Goal: Information Seeking & Learning: Learn about a topic

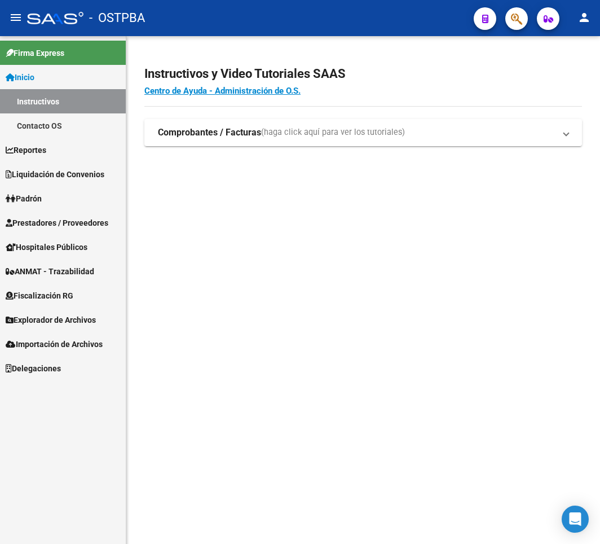
click at [514, 232] on mat-sidenav-content "Instructivos y Video Tutoriales SAAS Centro de Ayuda - Administración de O.S. C…" at bounding box center [363, 290] width 474 height 508
click at [518, 236] on mat-sidenav-content "Instructivos y Video Tutoriales SAAS Centro de Ayuda - Administración de O.S. C…" at bounding box center [363, 290] width 474 height 508
click at [30, 411] on div "Firma Express Inicio Instructivos Contacto OS Reportes Ingresos Devengados Deta…" at bounding box center [63, 290] width 126 height 508
click at [311, 434] on mat-sidenav-content "Instructivos y Video Tutoriales SAAS Centro de Ayuda - Administración de O.S. C…" at bounding box center [363, 290] width 474 height 508
click at [70, 431] on div "Firma Express Inicio Instructivos Contacto OS Reportes Ingresos Devengados Deta…" at bounding box center [63, 290] width 126 height 508
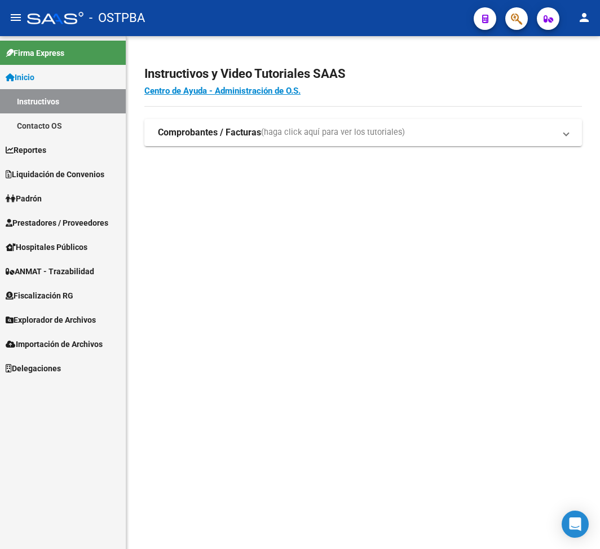
click at [63, 454] on div "Firma Express Inicio Instructivos Contacto OS Reportes Ingresos Devengados Deta…" at bounding box center [63, 292] width 126 height 513
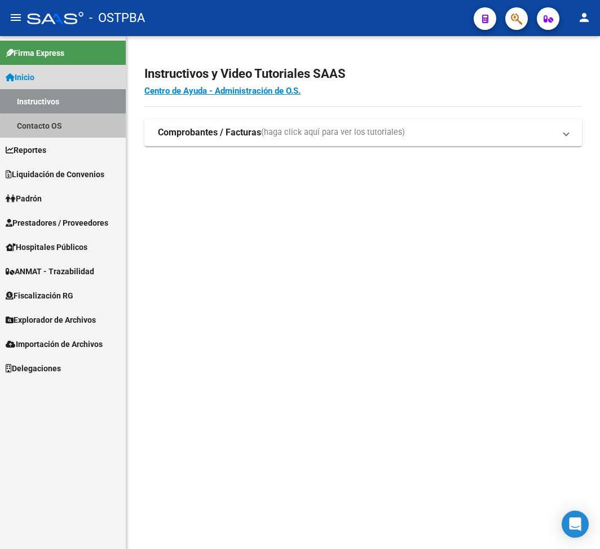
click at [74, 127] on link "Contacto OS" at bounding box center [63, 125] width 126 height 24
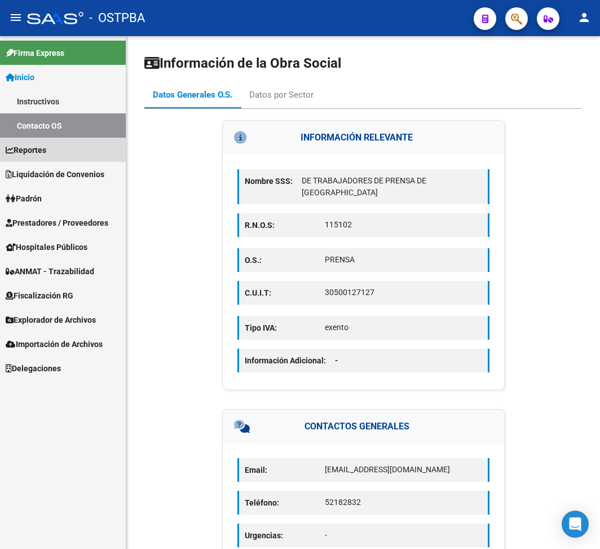
click at [68, 147] on link "Reportes" at bounding box center [63, 150] width 126 height 24
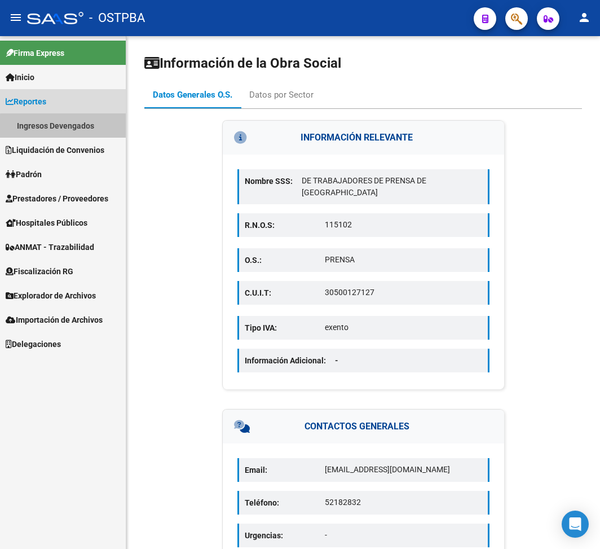
click at [69, 126] on link "Ingresos Devengados" at bounding box center [63, 125] width 126 height 24
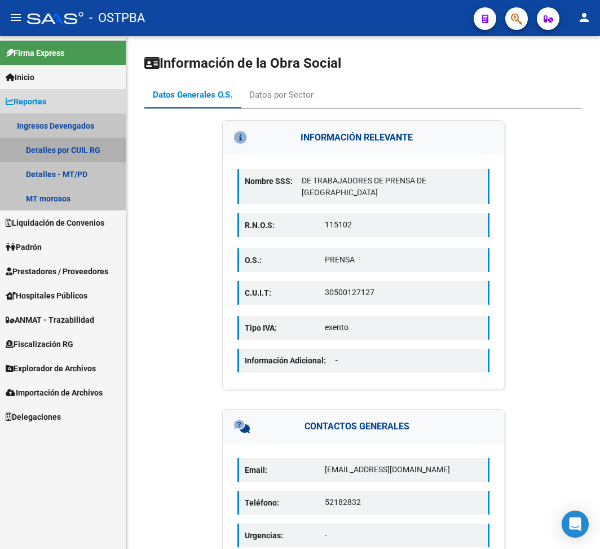
click at [82, 150] on link "Detalles por CUIL RG" at bounding box center [63, 150] width 126 height 24
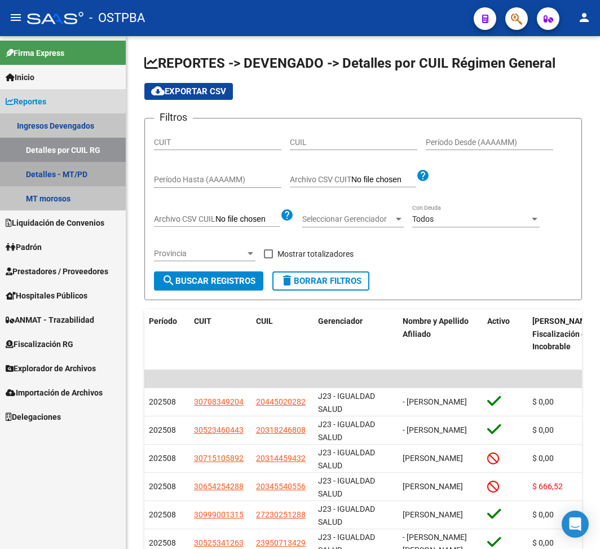
click at [77, 173] on link "Detalles - MT/PD" at bounding box center [63, 174] width 126 height 24
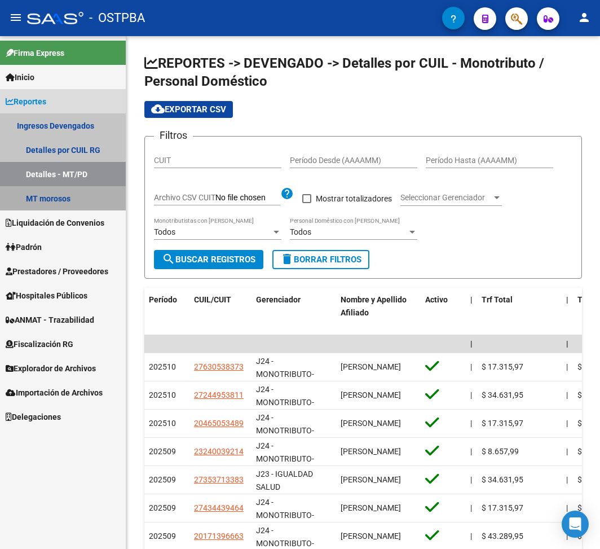
click at [58, 199] on link "MT morosos" at bounding box center [63, 198] width 126 height 24
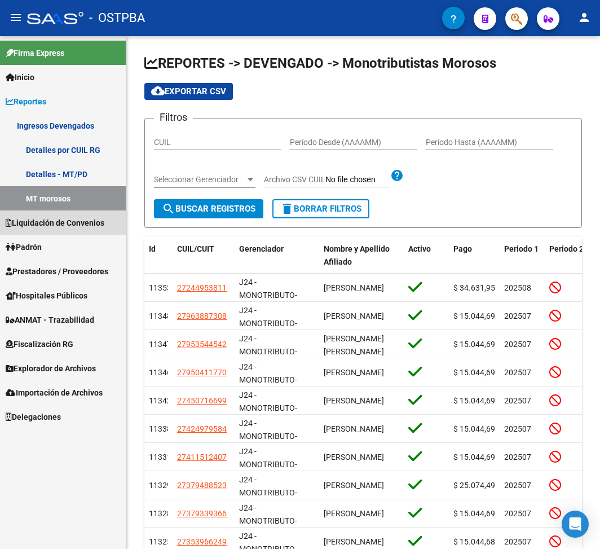
click at [65, 226] on span "Liquidación de Convenios" at bounding box center [55, 223] width 99 height 12
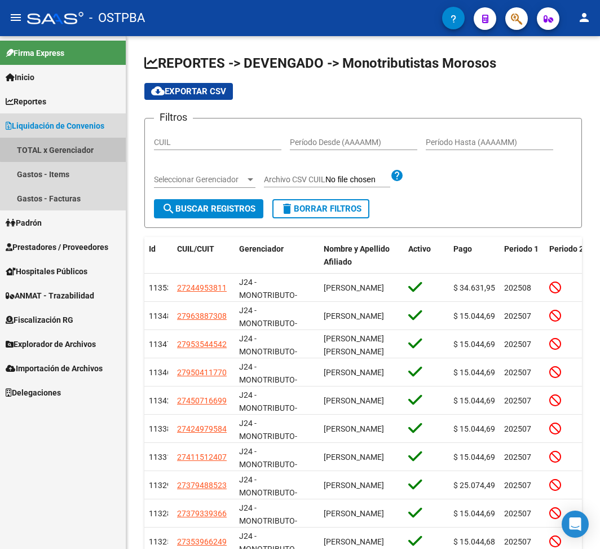
click at [80, 143] on link "TOTAL x Gerenciador" at bounding box center [63, 150] width 126 height 24
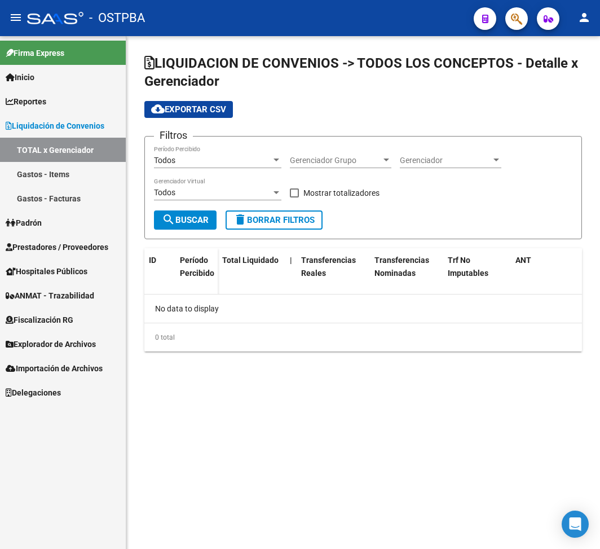
checkbox input "true"
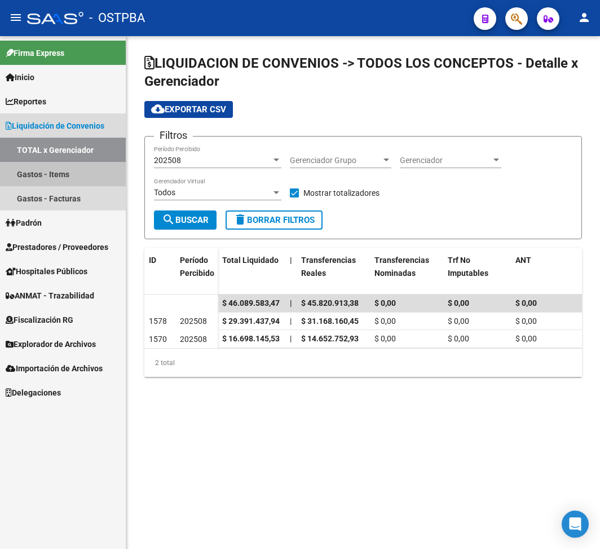
click at [43, 172] on link "Gastos - Items" at bounding box center [63, 174] width 126 height 24
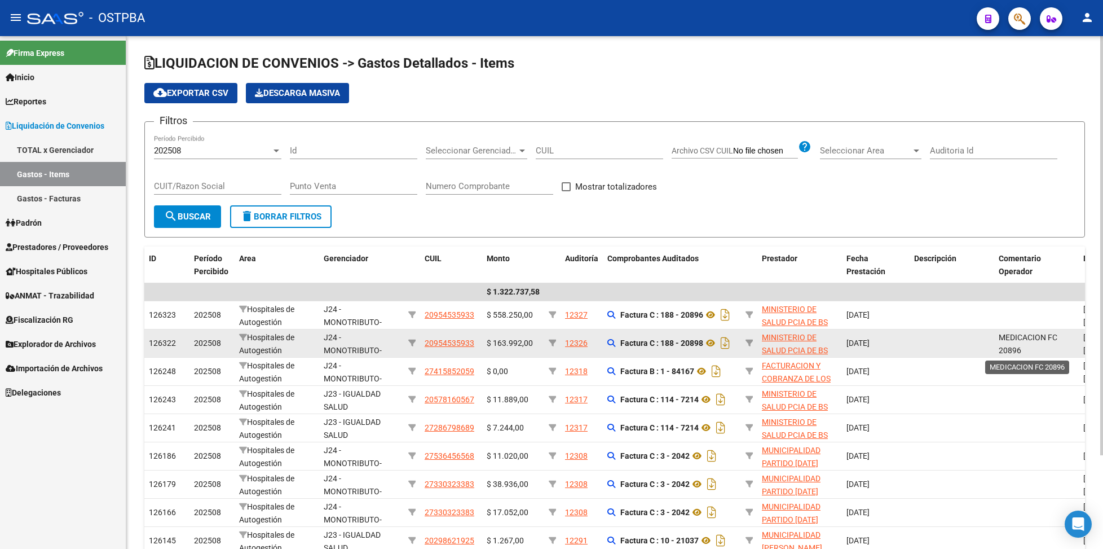
click at [599, 340] on span "MEDICACION FC 20896" at bounding box center [1028, 344] width 59 height 22
click at [599, 341] on icon at bounding box center [710, 343] width 15 height 14
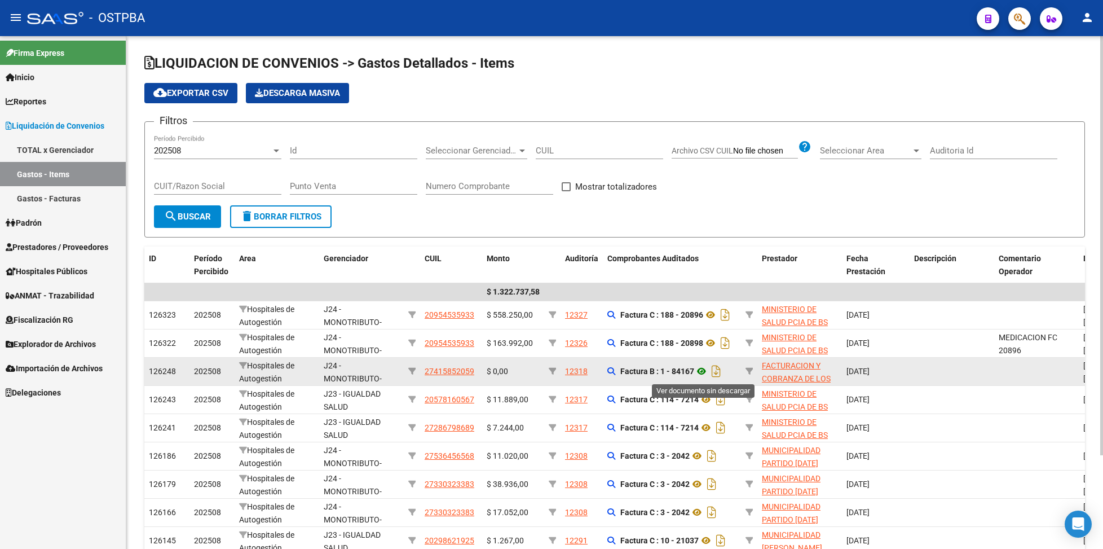
click at [599, 372] on icon at bounding box center [701, 371] width 15 height 14
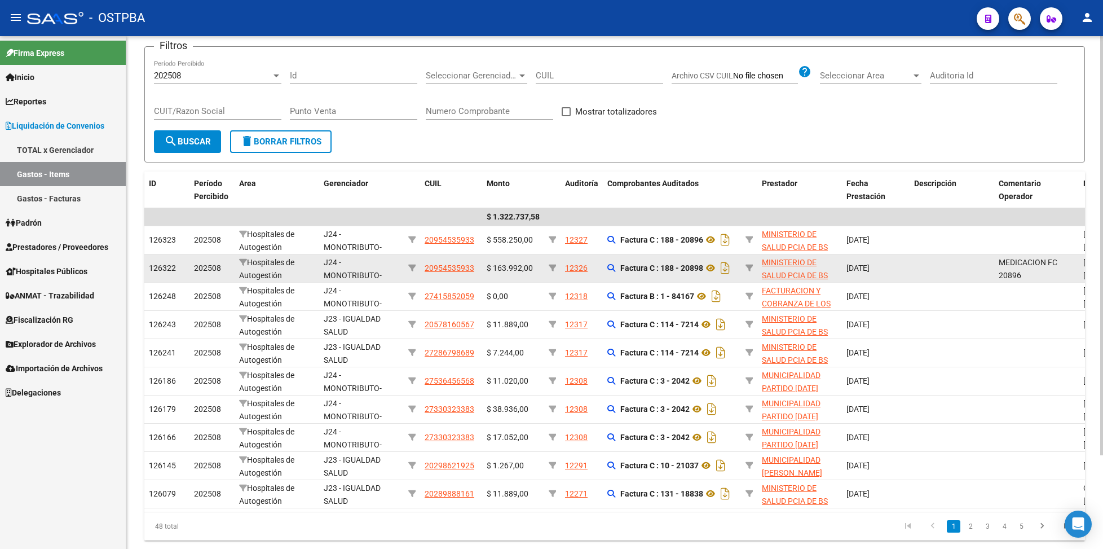
scroll to position [114, 0]
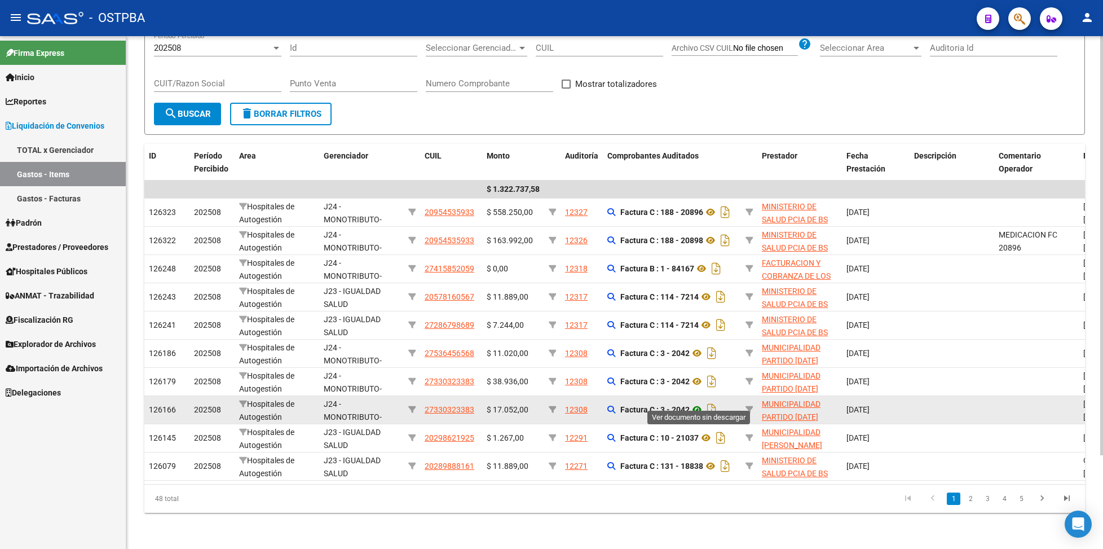
click at [599, 403] on icon at bounding box center [697, 410] width 15 height 14
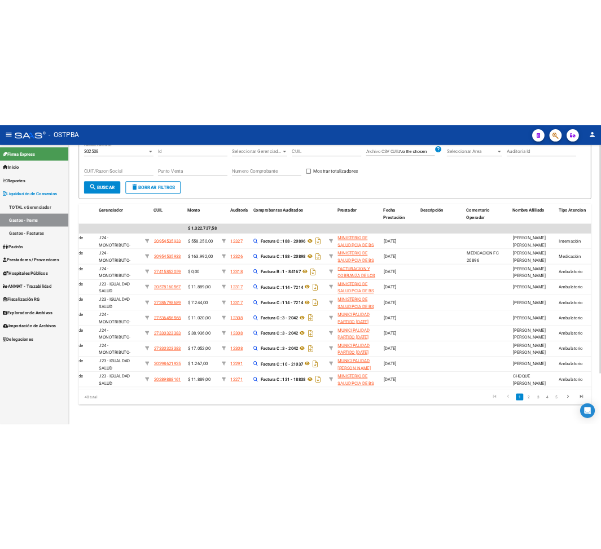
scroll to position [0, 143]
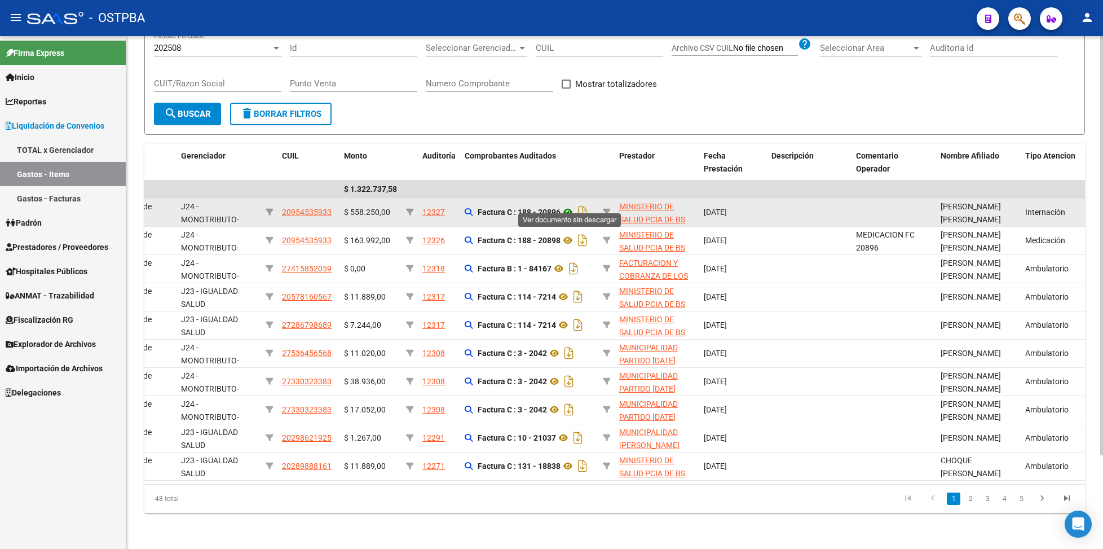
click at [571, 205] on icon at bounding box center [568, 212] width 15 height 14
click at [299, 208] on span "20954535933" at bounding box center [307, 212] width 50 height 9
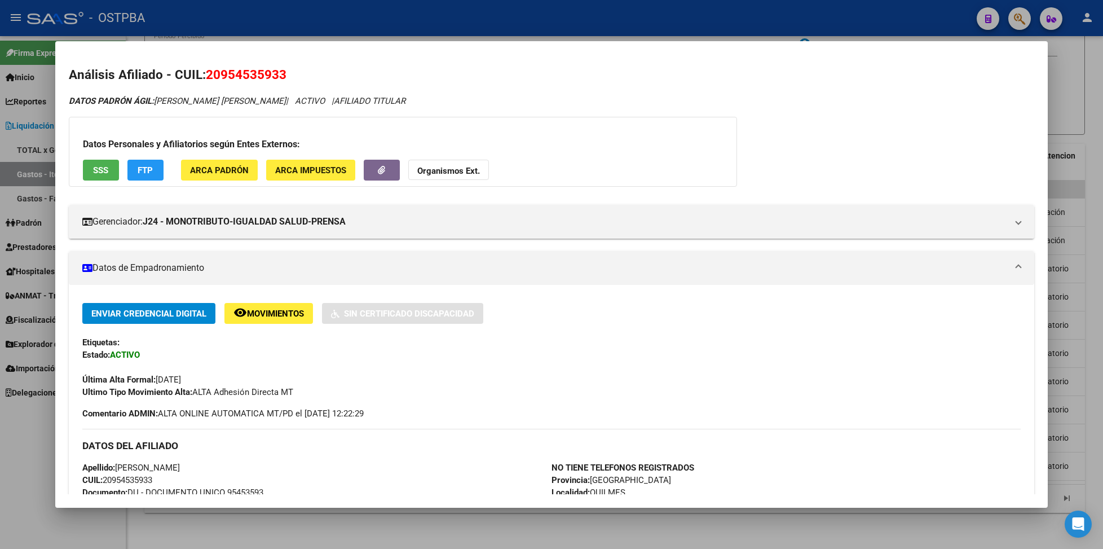
click at [244, 73] on span "20954535933" at bounding box center [246, 74] width 81 height 15
copy span "20954535933"
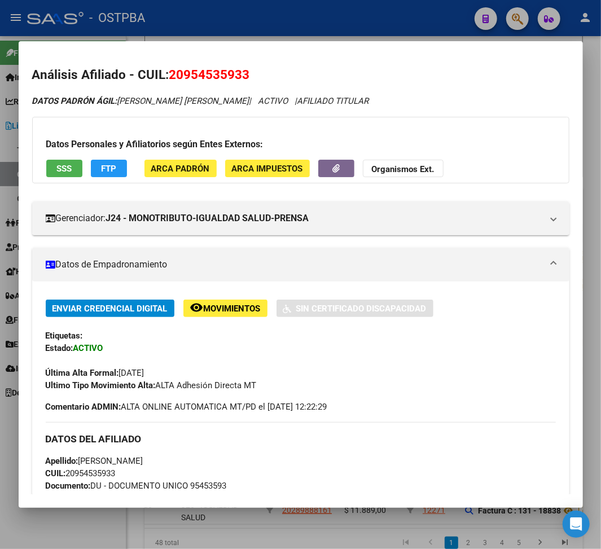
click at [589, 86] on div at bounding box center [300, 274] width 601 height 549
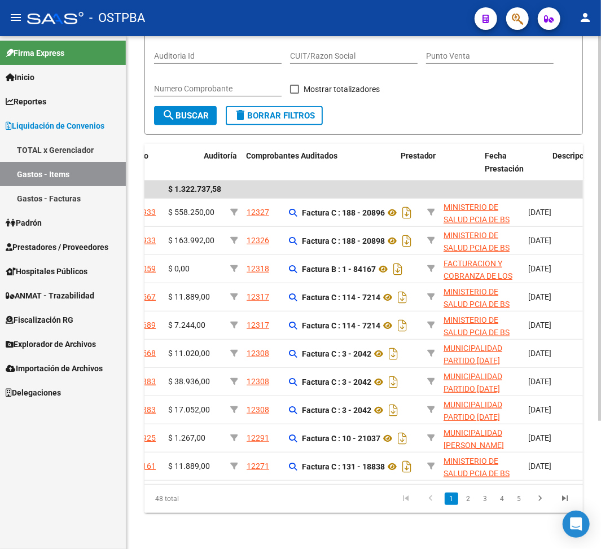
scroll to position [0, 361]
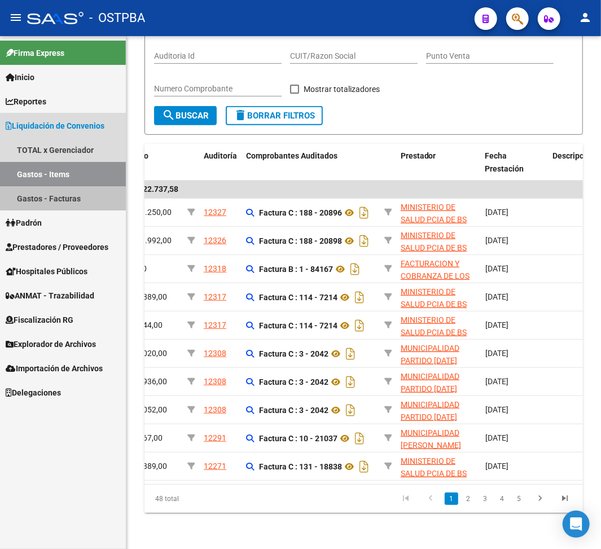
click at [71, 191] on link "Gastos - Facturas" at bounding box center [63, 198] width 126 height 24
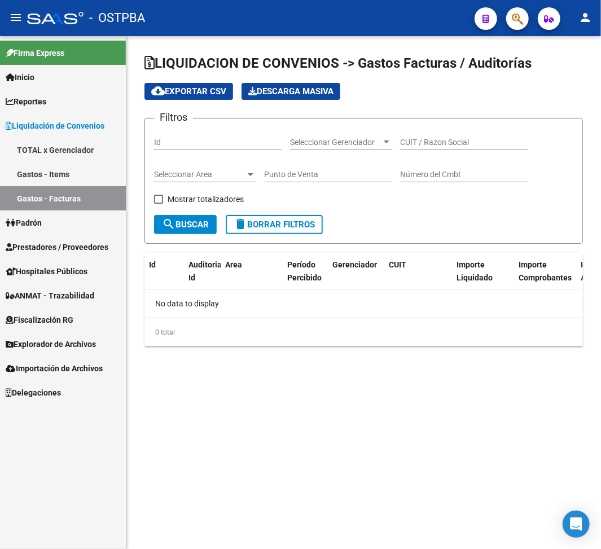
checkbox input "true"
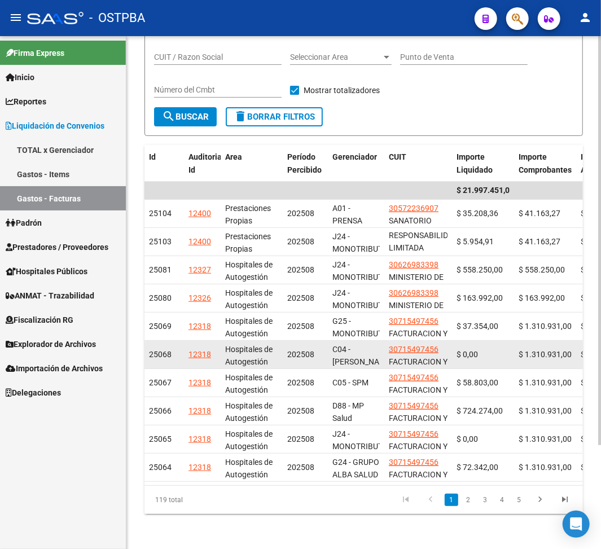
scroll to position [130, 0]
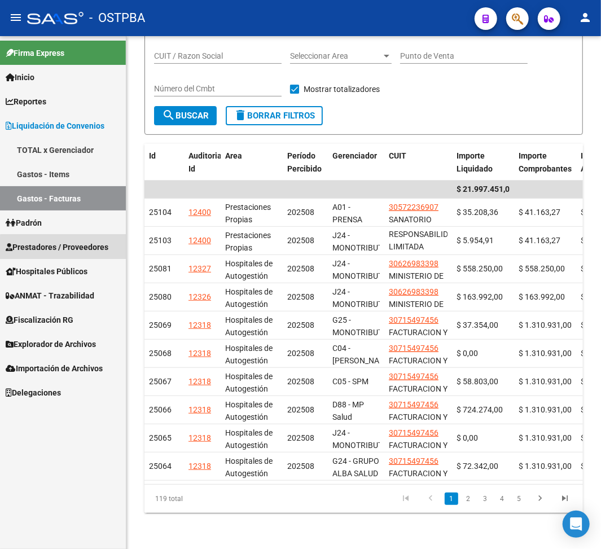
click at [64, 252] on span "Prestadores / Proveedores" at bounding box center [57, 247] width 103 height 12
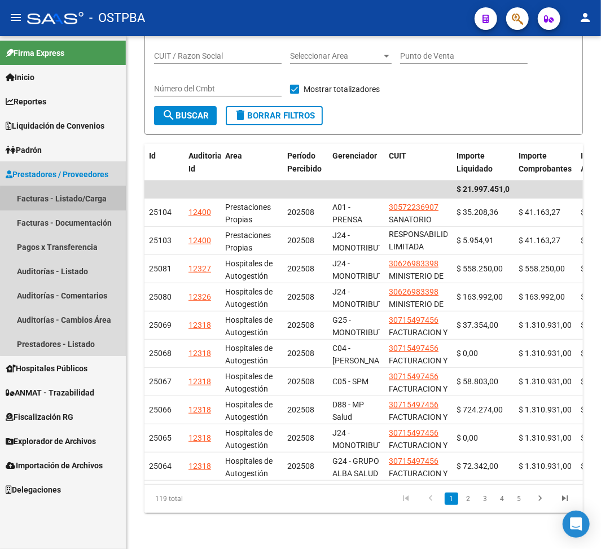
click at [75, 201] on link "Facturas - Listado/Carga" at bounding box center [63, 198] width 126 height 24
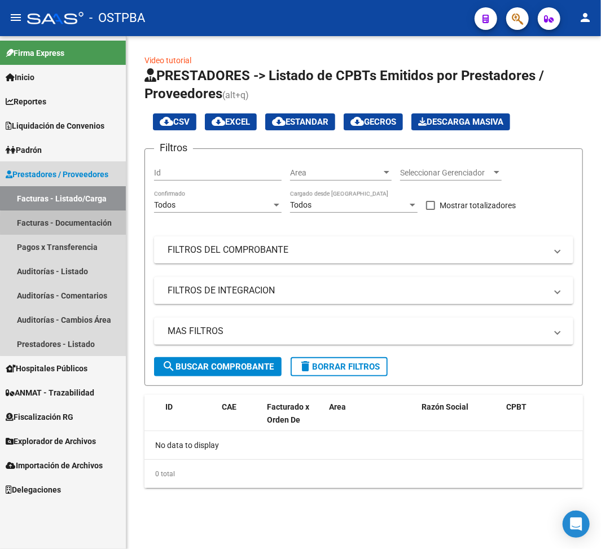
click at [72, 224] on link "Facturas - Documentación" at bounding box center [63, 222] width 126 height 24
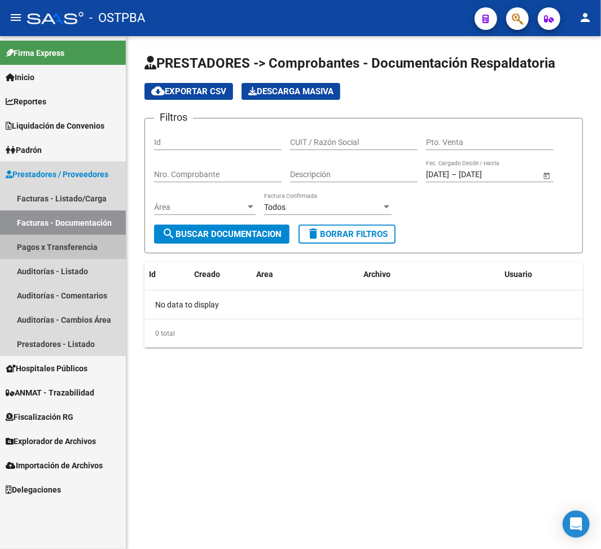
click at [65, 250] on link "Pagos x Transferencia" at bounding box center [63, 247] width 126 height 24
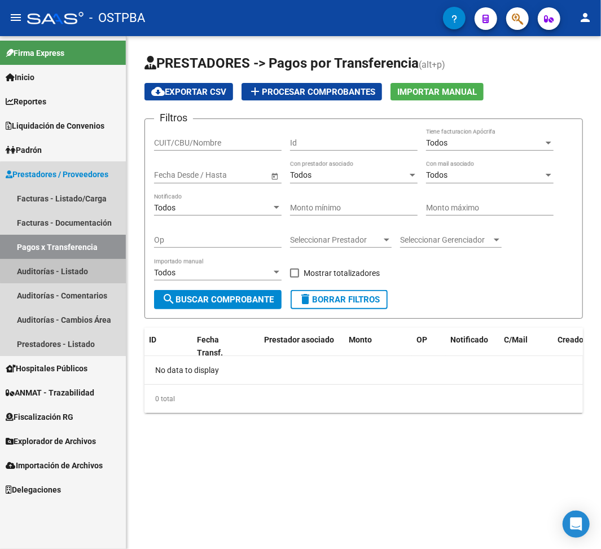
click at [68, 269] on link "Auditorías - Listado" at bounding box center [63, 271] width 126 height 24
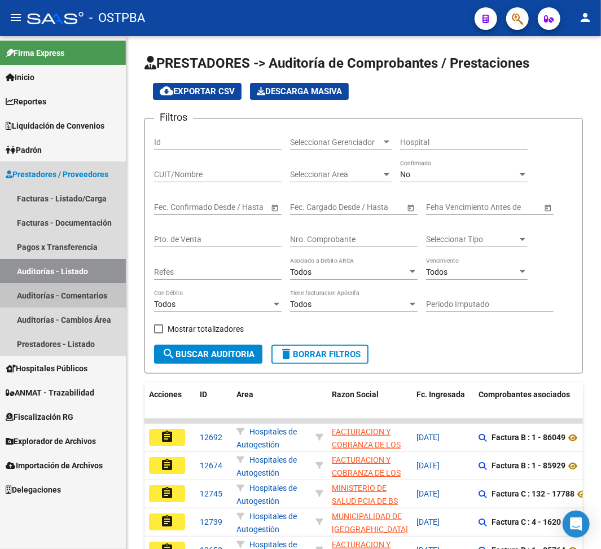
click at [64, 292] on link "Auditorías - Comentarios" at bounding box center [63, 295] width 126 height 24
